Goal: Register for event/course

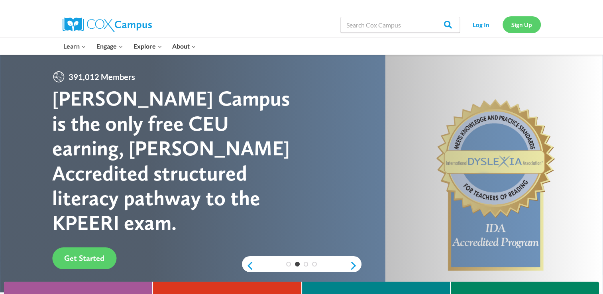
click at [530, 22] on link "Sign Up" at bounding box center [522, 24] width 38 height 16
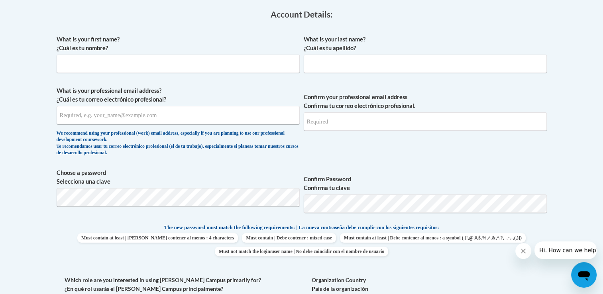
scroll to position [214, 0]
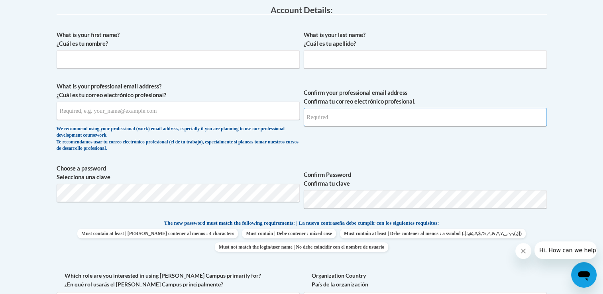
click at [448, 122] on input "Confirm your professional email address Confirma tu correo electrónico profesio…" at bounding box center [425, 117] width 243 height 18
type input "jimena.zamora4623@gmail.com"
type input "Jimena"
type input "Zamora"
type input "jimena.zamora4623@gmail.com"
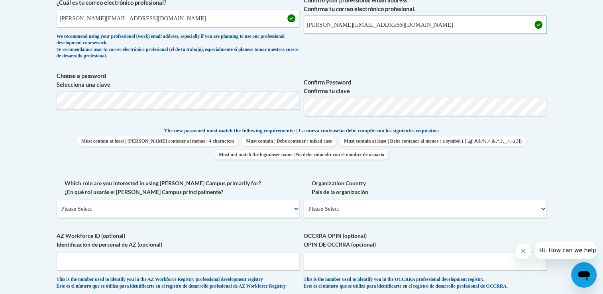
scroll to position [307, 0]
click at [543, 137] on span "Must contain at least | Debe contener al menos : 4 characters Must contain | De…" at bounding box center [302, 147] width 491 height 23
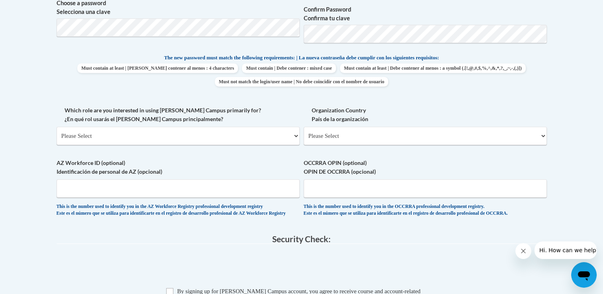
scroll to position [380, 0]
click at [540, 136] on select "Please Select United States | Estados Unidos Outside of the United States | Fue…" at bounding box center [425, 135] width 243 height 18
click at [558, 105] on body "This site uses cookies to help improve your learning experience. By continuing …" at bounding box center [301, 107] width 603 height 974
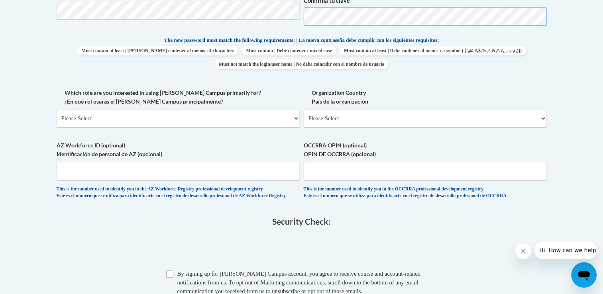
scroll to position [398, 0]
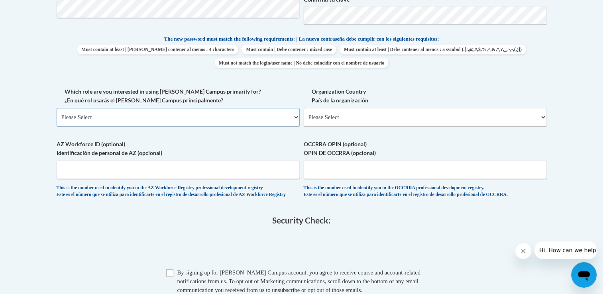
click at [264, 120] on select "Please Select College/University | Colegio/Universidad Community/Nonprofit Part…" at bounding box center [178, 117] width 243 height 18
select select "fbf2d438-af2f-41f8-98f1-81c410e29de3"
click at [57, 108] on select "Please Select College/University | Colegio/Universidad Community/Nonprofit Part…" at bounding box center [178, 117] width 243 height 18
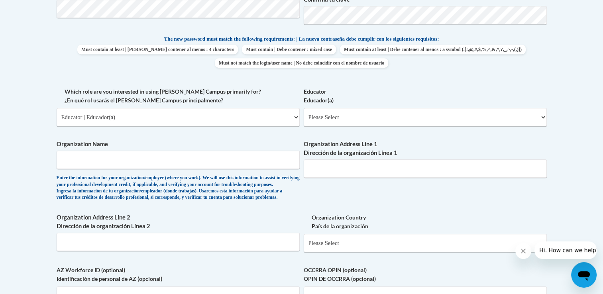
click at [362, 106] on span "Educator Educador(a) Please Select Early Learning/Daycare Teacher/Family Home C…" at bounding box center [425, 106] width 243 height 39
click at [361, 113] on select "Please Select Early Learning/Daycare Teacher/Family Home Care Provider | Maestr…" at bounding box center [425, 117] width 243 height 18
select select "d5fdb05a-b36c-4d60-97fa-9afceda7e903"
click at [304, 108] on select "Please Select Early Learning/Daycare Teacher/Family Home Care Provider | Maestr…" at bounding box center [425, 117] width 243 height 18
click at [242, 165] on input "Organization Name" at bounding box center [178, 160] width 243 height 18
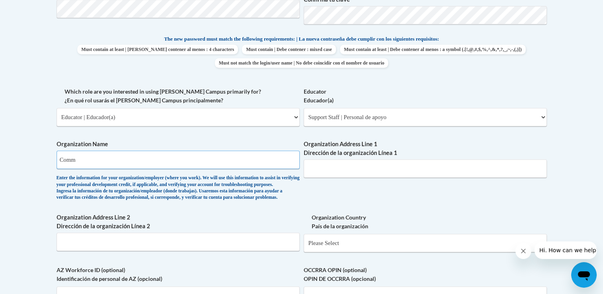
type input "Community Action Partnership of North Alabama"
type input "600 Jackson Ave W Oneonta, AL 35121"
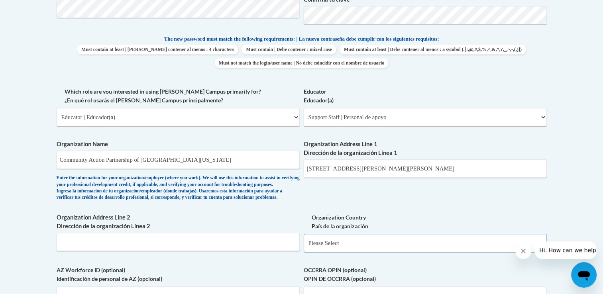
click at [390, 250] on select "Please Select United States | Estados Unidos Outside of the United States | Fue…" at bounding box center [425, 243] width 243 height 18
select select "ad49bcad-a171-4b2e-b99c-48b446064914"
click at [304, 247] on select "Please Select United States | Estados Unidos Outside of the United States | Fue…" at bounding box center [425, 243] width 243 height 18
select select
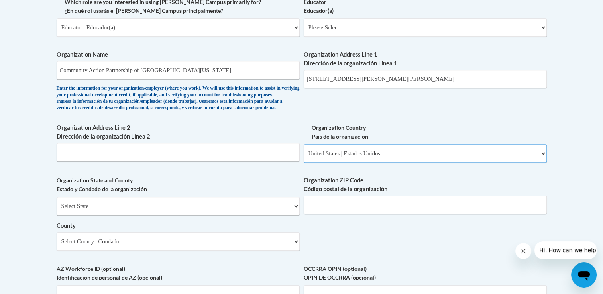
scroll to position [487, 0]
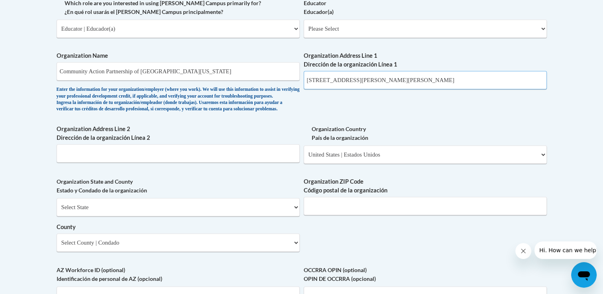
drag, startPoint x: 437, startPoint y: 75, endPoint x: 360, endPoint y: 82, distance: 77.7
click at [360, 82] on input "600 Jackson Ave W Oneonta, AL 35121" at bounding box center [425, 80] width 243 height 18
type input "600 Jackson Ave W"
click at [139, 217] on select "Select State Alabama Alaska Arizona Arkansas California Colorado Connecticut De…" at bounding box center [178, 207] width 243 height 18
select select "Alabama"
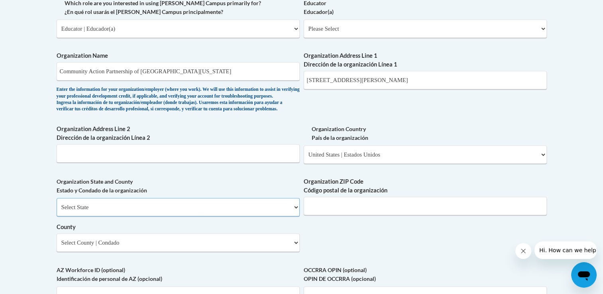
click at [57, 211] on select "Select State Alabama Alaska Arizona Arkansas California Colorado Connecticut De…" at bounding box center [178, 207] width 243 height 18
click at [336, 211] on input "Organization ZIP Code Código postal de la organización" at bounding box center [425, 206] width 243 height 18
type input "35121"
click at [246, 252] on select "Select County Autauga Baldwin Barbour Bibb Blount Bullock Butler Calhoun Chambe…" at bounding box center [178, 243] width 243 height 18
select select "Blount"
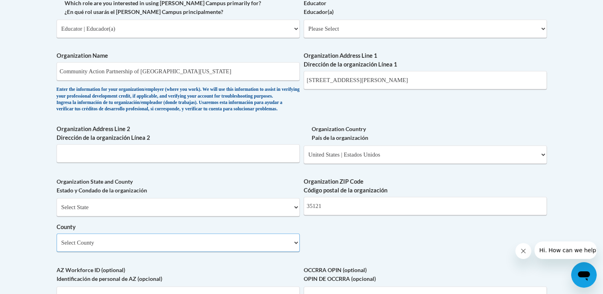
click at [57, 246] on select "Select County Autauga Baldwin Barbour Bibb Blount Bullock Butler Calhoun Chambe…" at bounding box center [178, 243] width 243 height 18
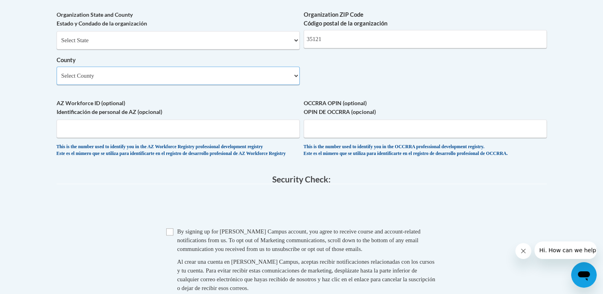
scroll to position [656, 0]
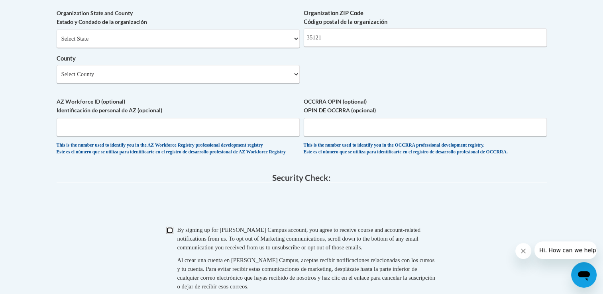
click at [168, 234] on input "Checkbox" at bounding box center [169, 230] width 7 height 7
checkbox input "true"
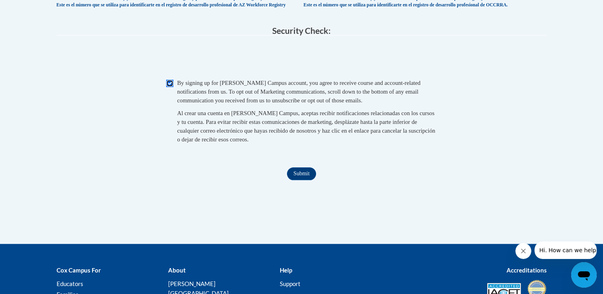
scroll to position [806, 0]
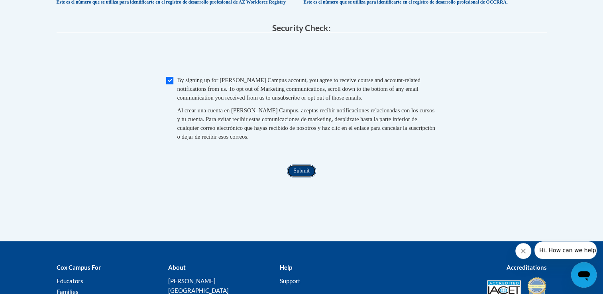
click at [301, 177] on input "Submit" at bounding box center [301, 171] width 29 height 13
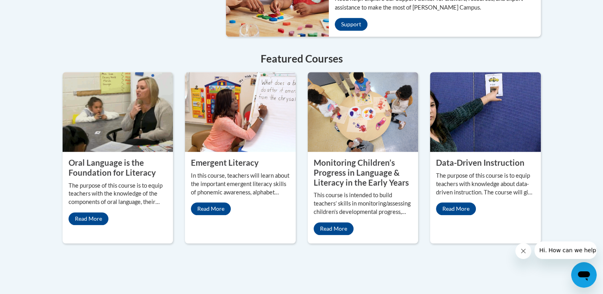
scroll to position [688, 0]
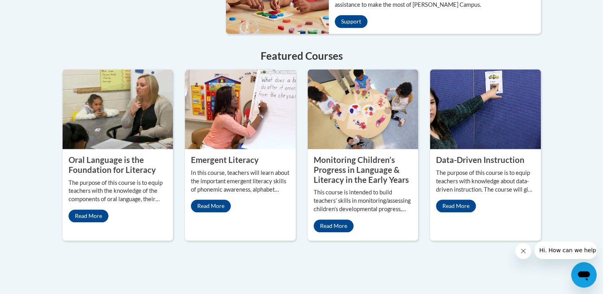
click at [124, 160] on property "Oral Language is the Foundation for Literacy" at bounding box center [112, 165] width 87 height 20
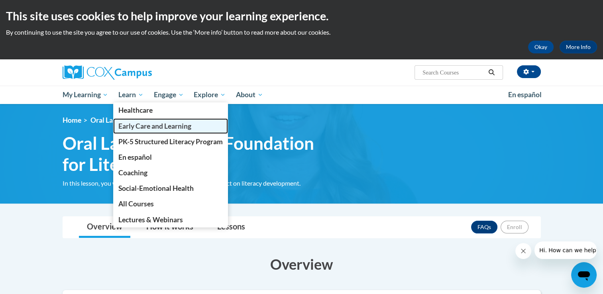
click at [147, 129] on span "Early Care and Learning" at bounding box center [154, 126] width 73 height 8
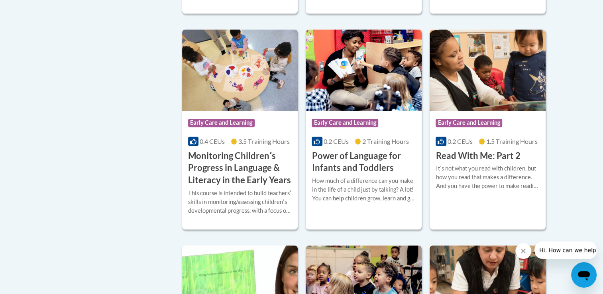
scroll to position [760, 0]
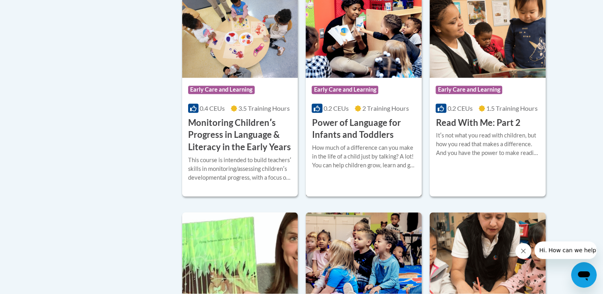
click at [349, 160] on div "How much of a difference can you make in the life of a child just by talking? A…" at bounding box center [364, 157] width 104 height 26
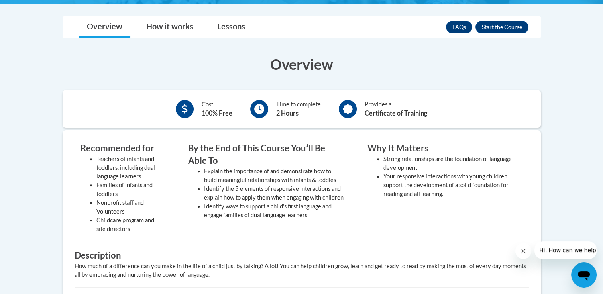
scroll to position [229, 0]
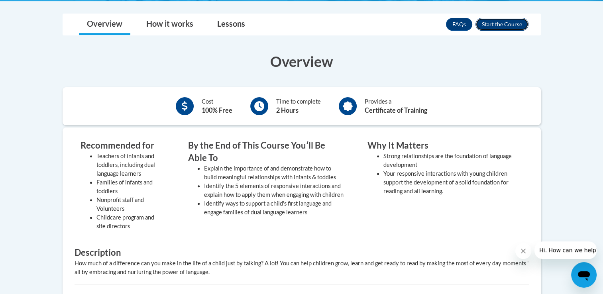
click at [500, 25] on button "Enroll" at bounding box center [502, 24] width 53 height 13
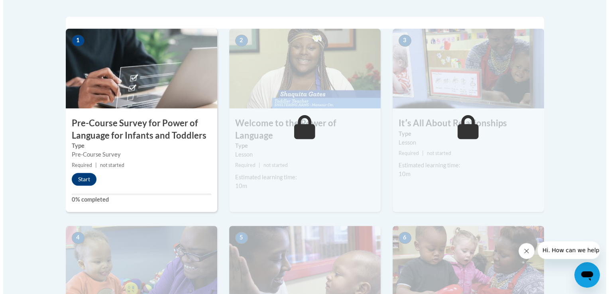
scroll to position [249, 0]
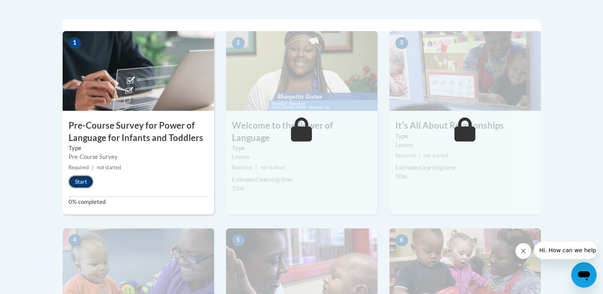
click at [77, 183] on button "Start" at bounding box center [81, 181] width 25 height 13
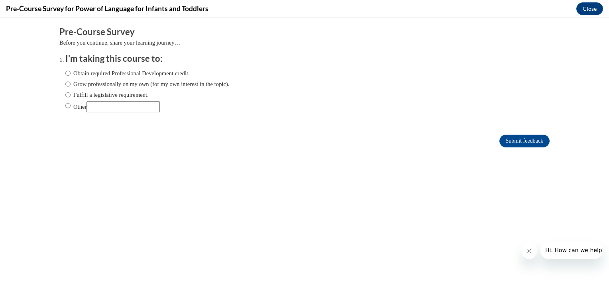
scroll to position [0, 0]
click at [65, 84] on input "Grow professionally on my own (for my own interest in the topic)." at bounding box center [67, 84] width 5 height 9
radio input "true"
click at [531, 141] on input "Submit feedback" at bounding box center [525, 141] width 50 height 13
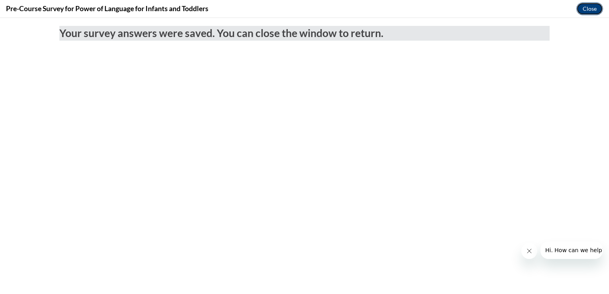
click at [589, 8] on button "Close" at bounding box center [590, 8] width 27 height 13
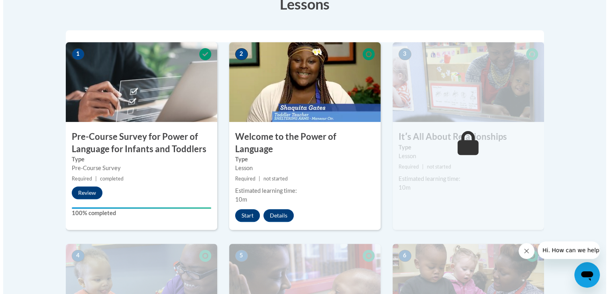
scroll to position [239, 0]
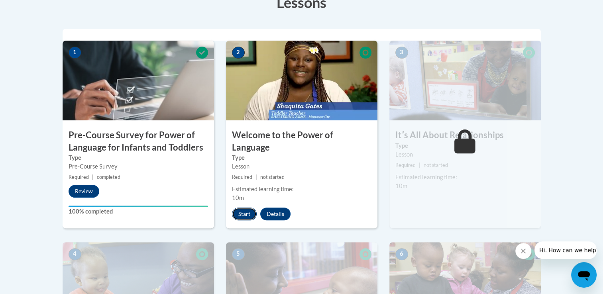
click at [246, 208] on button "Start" at bounding box center [244, 214] width 25 height 13
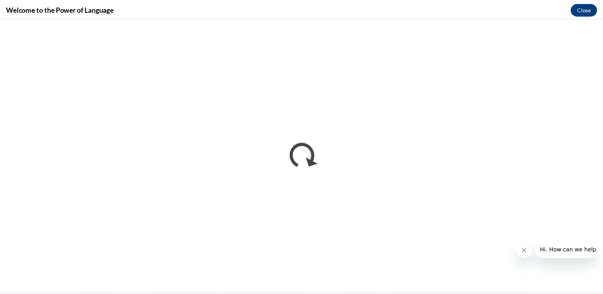
scroll to position [0, 0]
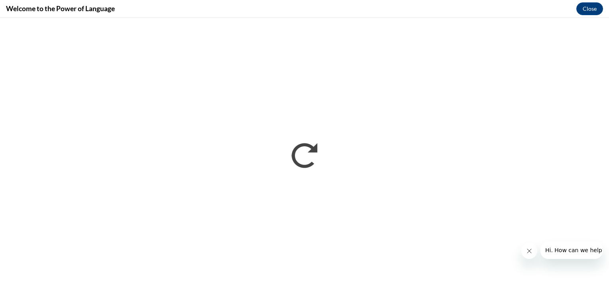
click at [531, 253] on icon "Close message from company" at bounding box center [529, 251] width 4 height 4
click at [506, 13] on div "Welcome to the Power of Language Close" at bounding box center [304, 9] width 609 height 18
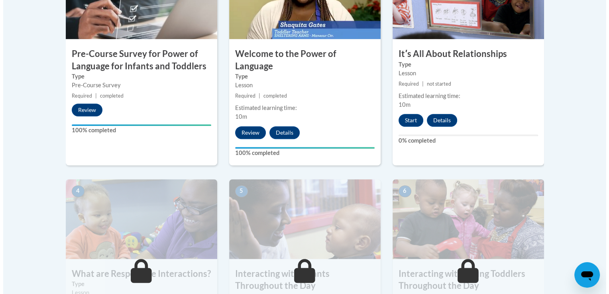
scroll to position [324, 0]
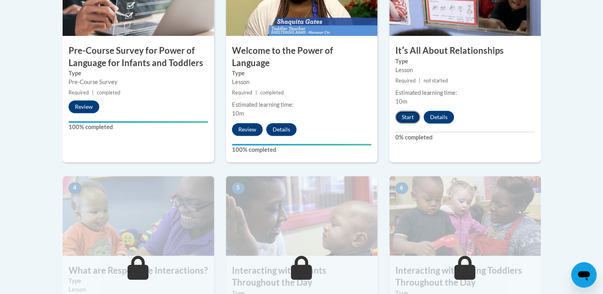
click at [410, 114] on button "Start" at bounding box center [408, 117] width 25 height 13
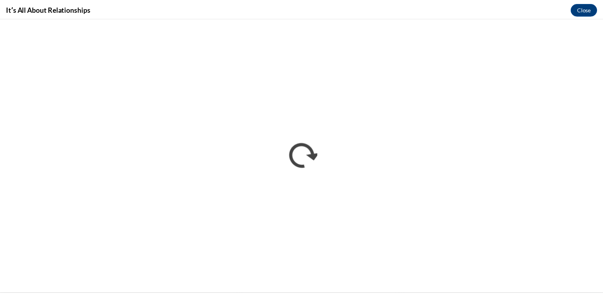
scroll to position [0, 0]
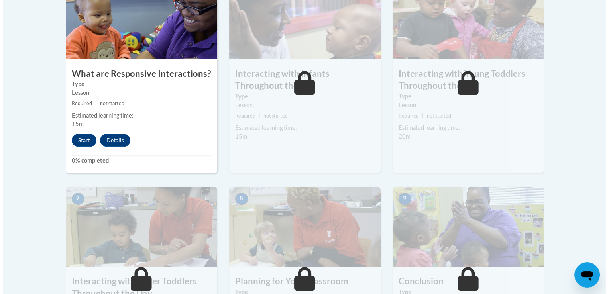
scroll to position [557, 0]
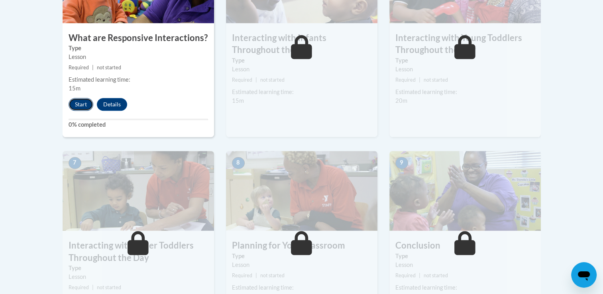
click at [81, 98] on button "Start" at bounding box center [81, 104] width 25 height 13
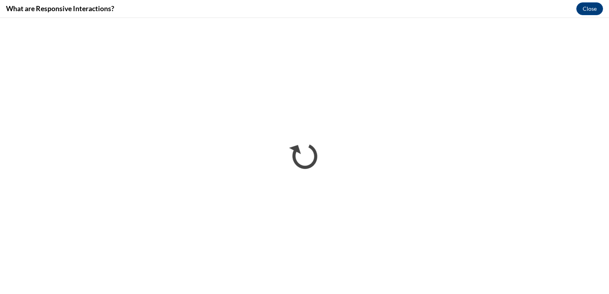
scroll to position [0, 0]
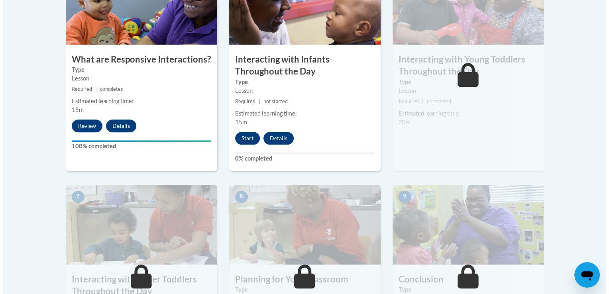
scroll to position [458, 0]
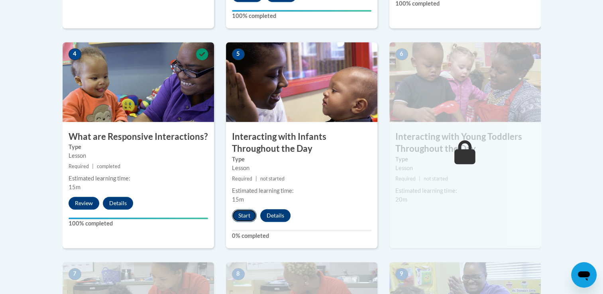
click at [246, 209] on button "Start" at bounding box center [244, 215] width 25 height 13
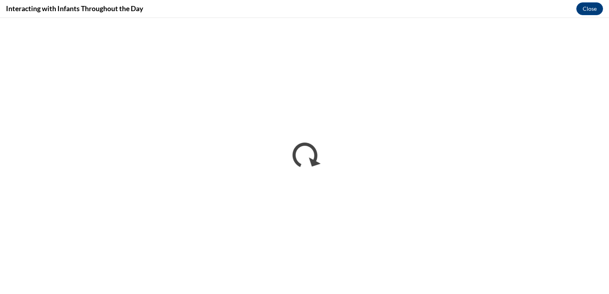
scroll to position [0, 0]
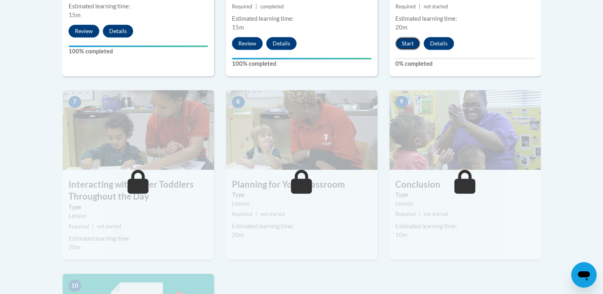
click at [408, 37] on button "Start" at bounding box center [408, 43] width 25 height 13
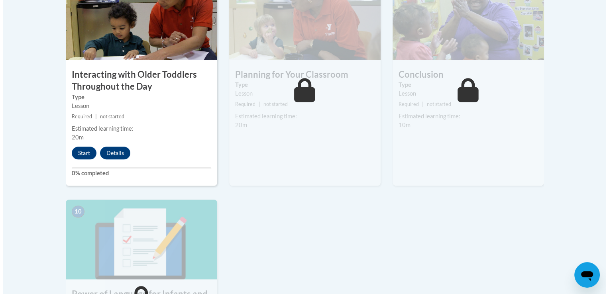
scroll to position [735, 0]
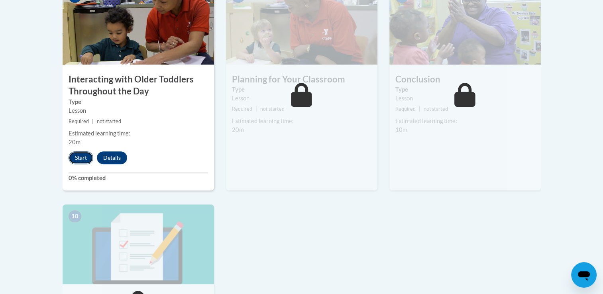
click at [87, 152] on button "Start" at bounding box center [81, 158] width 25 height 13
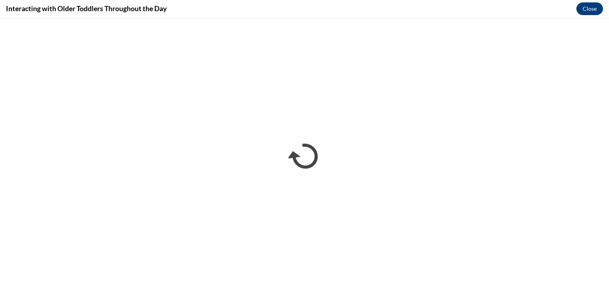
scroll to position [0, 0]
